Goal: Information Seeking & Learning: Stay updated

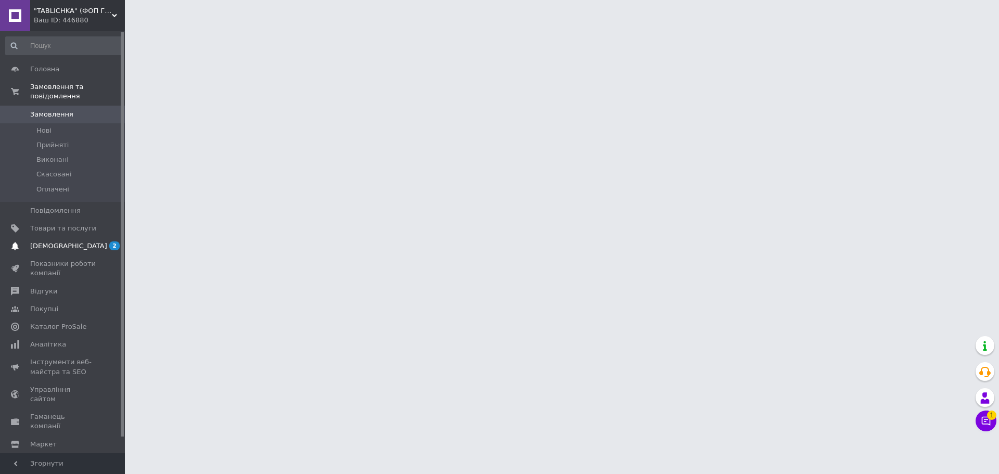
click at [45, 241] on span "[DEMOGRAPHIC_DATA]" at bounding box center [68, 245] width 77 height 9
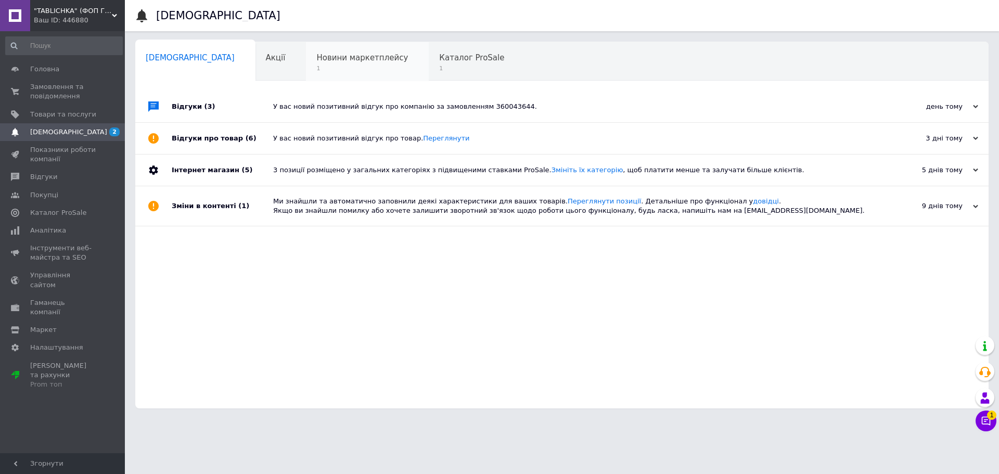
click at [316, 53] on span "Новини маркетплейсу" at bounding box center [362, 57] width 92 height 9
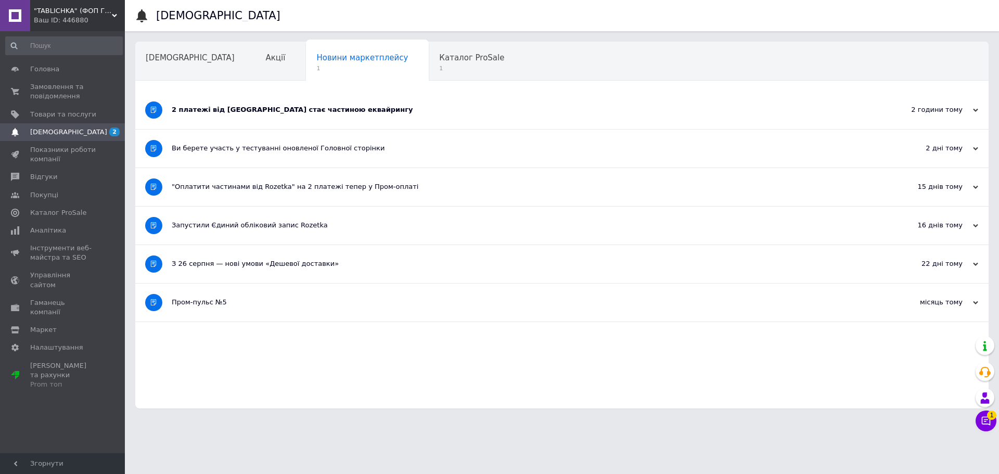
click at [246, 110] on div "2 платежі від Rozetka стає частиною еквайрингу" at bounding box center [523, 109] width 703 height 9
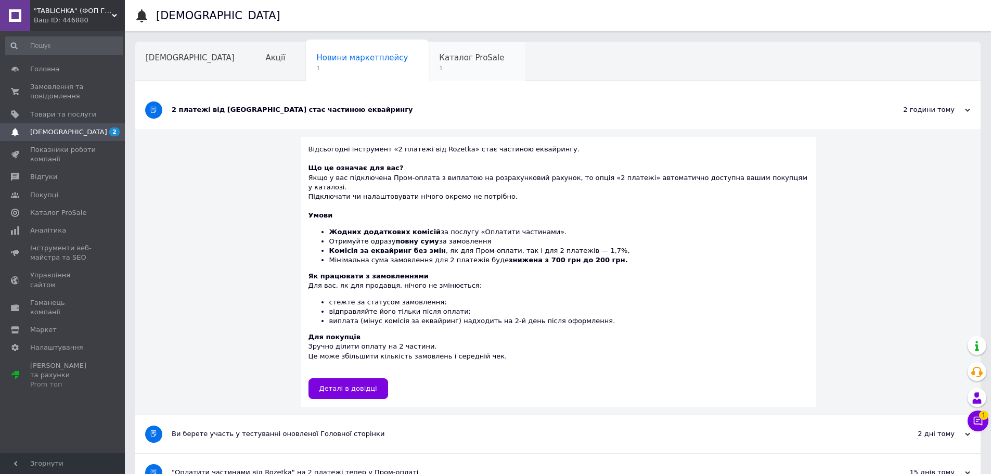
click at [439, 60] on span "Каталог ProSale" at bounding box center [471, 57] width 65 height 9
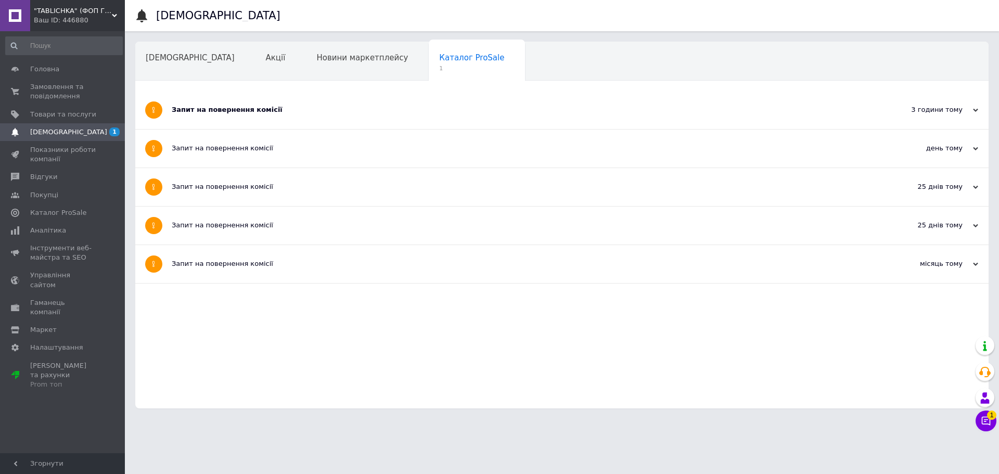
click at [207, 110] on div "Запит на повернення комісії" at bounding box center [523, 109] width 703 height 9
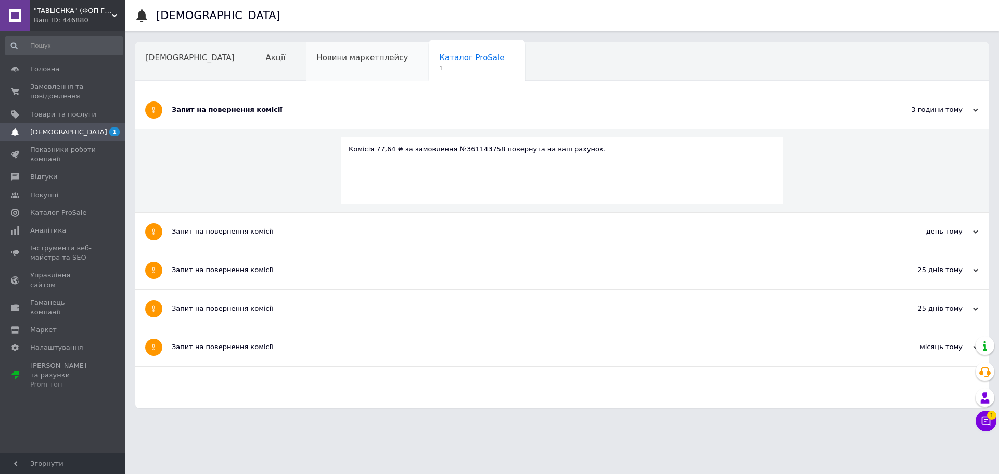
click at [316, 55] on span "Новини маркетплейсу" at bounding box center [362, 57] width 92 height 9
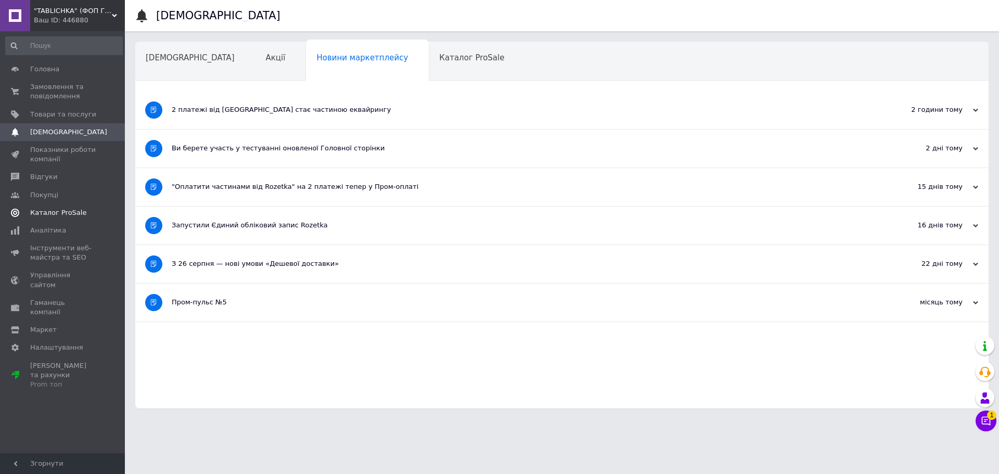
click at [54, 214] on span "Каталог ProSale" at bounding box center [58, 212] width 56 height 9
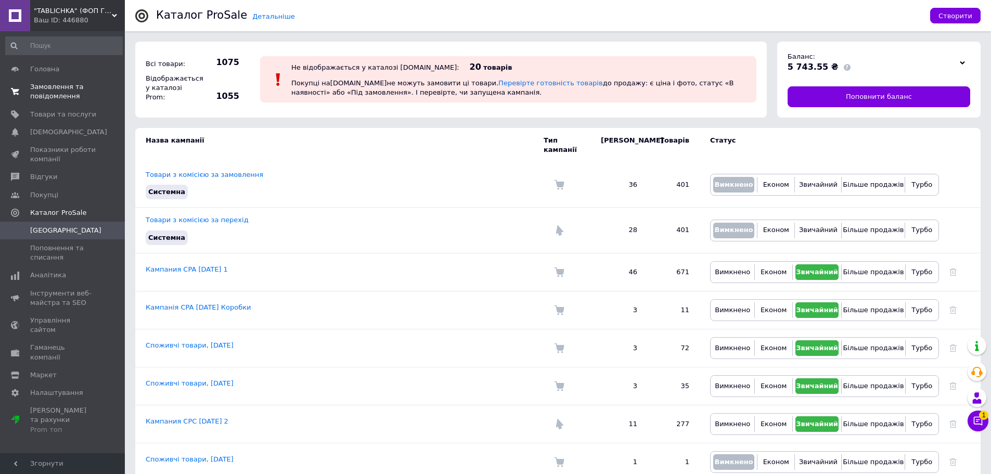
click at [45, 90] on span "Замовлення та повідомлення" at bounding box center [63, 91] width 66 height 19
